Goal: Information Seeking & Learning: Learn about a topic

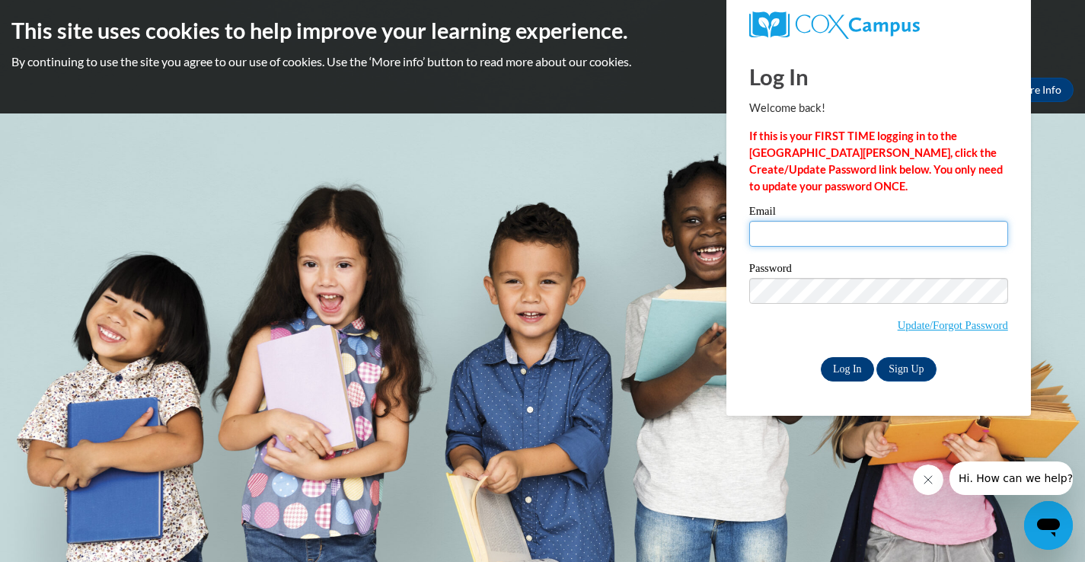
type input "tina.buelow@franklin.k12.wi.us"
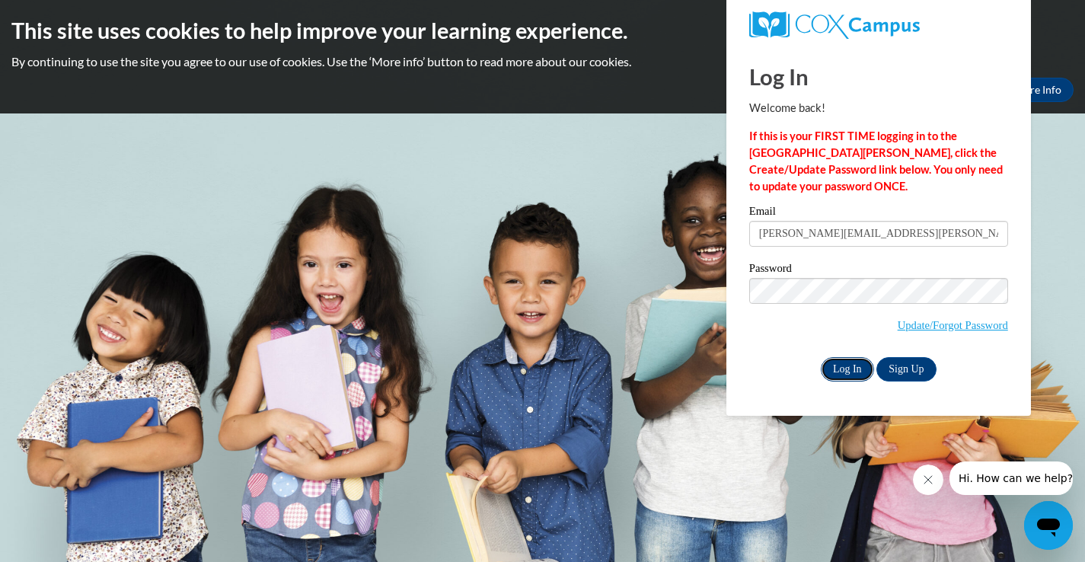
click at [841, 364] on input "Log In" at bounding box center [847, 369] width 53 height 24
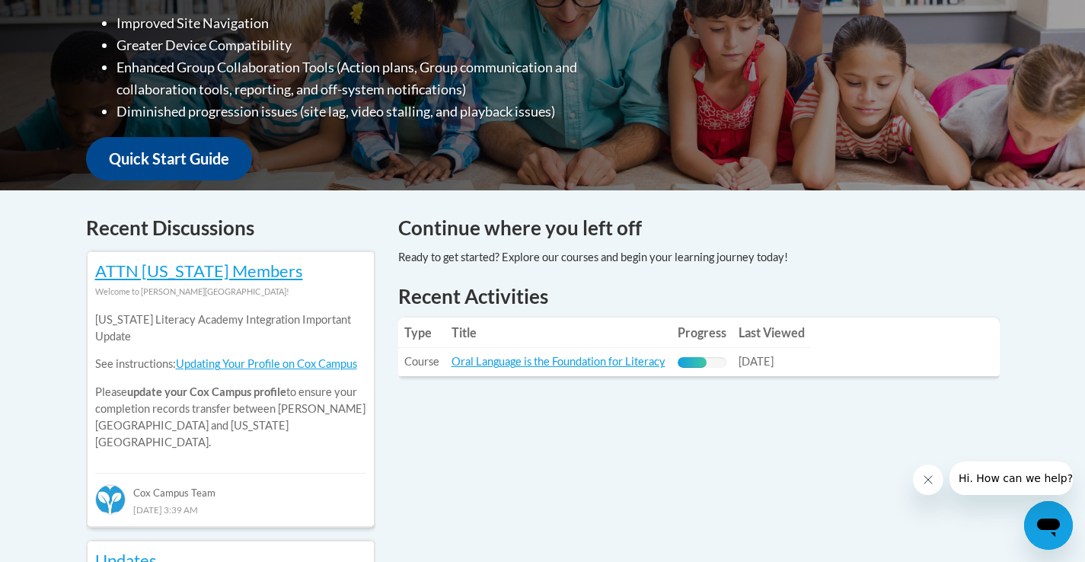
scroll to position [576, 0]
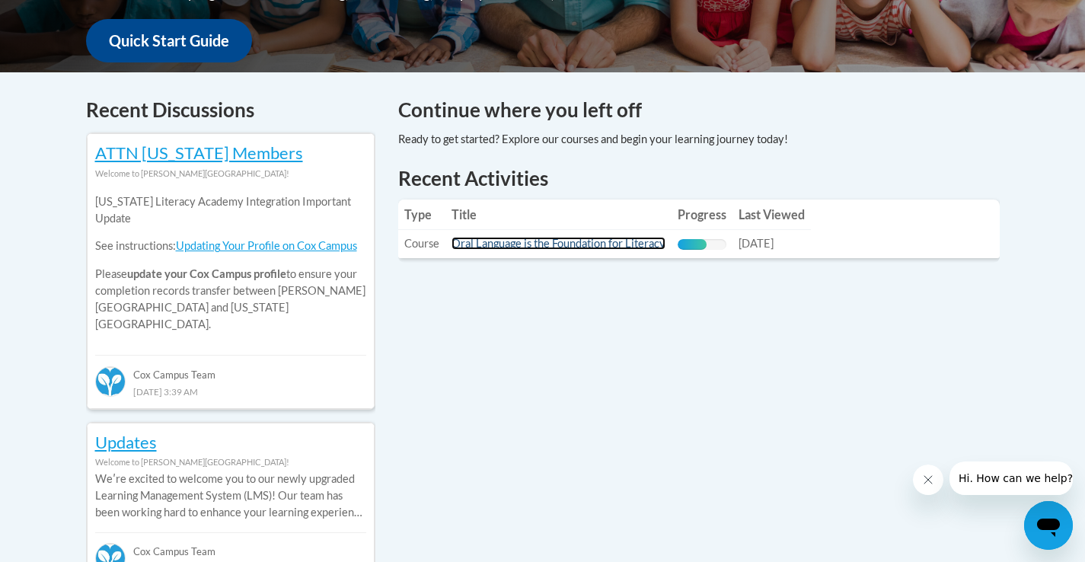
click at [618, 245] on link "Oral Language is the Foundation for Literacy" at bounding box center [559, 243] width 214 height 13
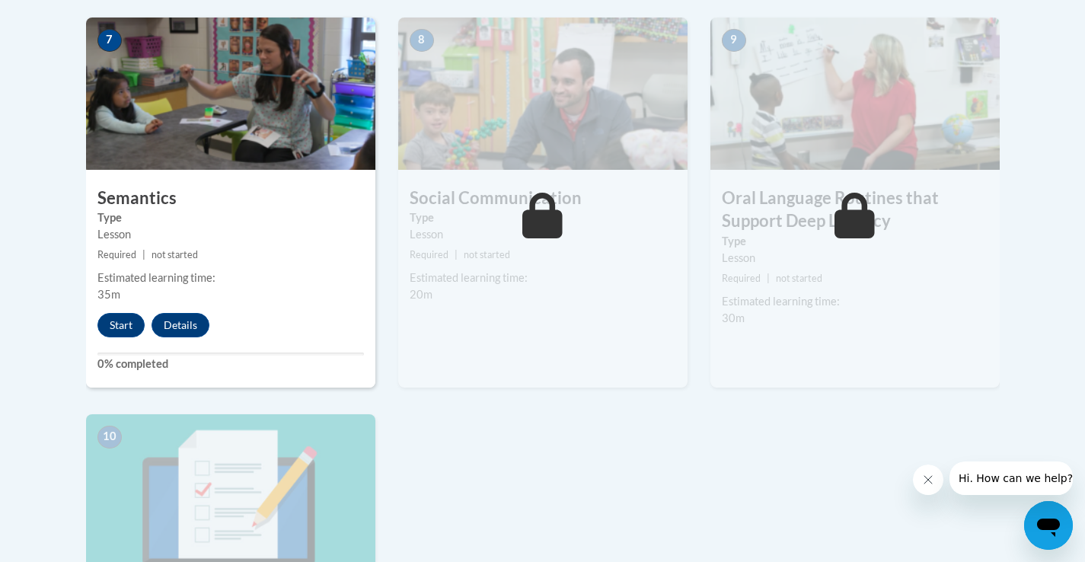
scroll to position [1358, 0]
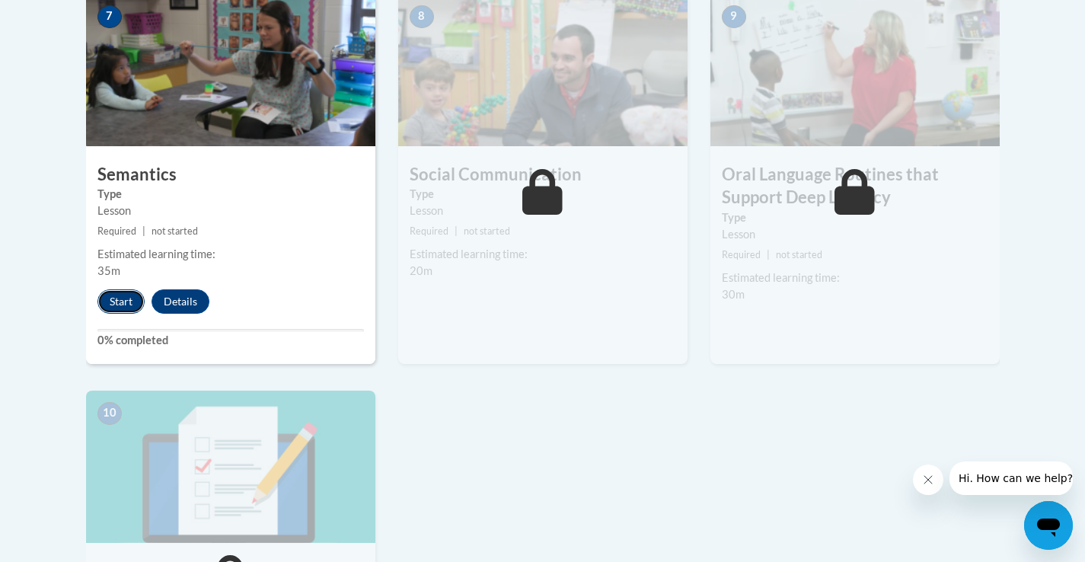
click at [132, 295] on button "Start" at bounding box center [120, 301] width 47 height 24
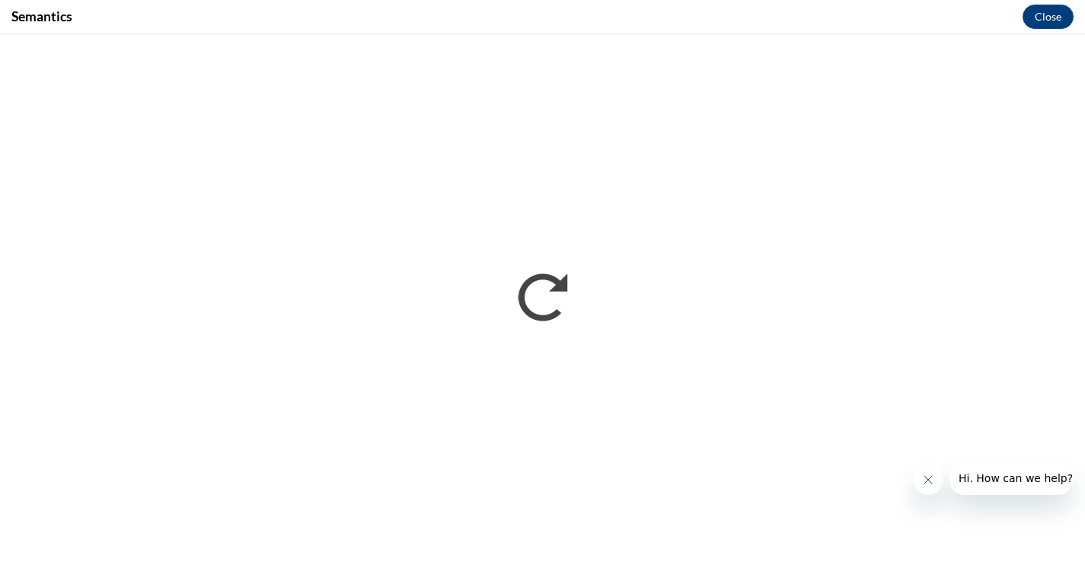
scroll to position [0, 0]
click at [946, 467] on div at bounding box center [993, 478] width 160 height 34
click at [947, 466] on div at bounding box center [993, 478] width 160 height 34
click at [943, 464] on div at bounding box center [993, 478] width 160 height 34
click at [927, 483] on icon "Close message from company" at bounding box center [928, 480] width 12 height 12
